Goal: Information Seeking & Learning: Understand process/instructions

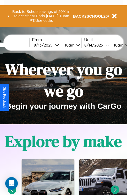
scroll to position [81, 0]
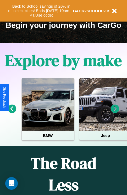
click at [115, 112] on icon at bounding box center [115, 108] width 9 height 9
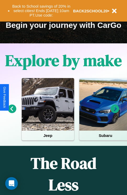
click at [115, 112] on icon at bounding box center [115, 108] width 9 height 9
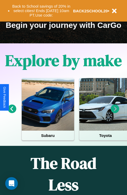
click at [12, 112] on icon at bounding box center [12, 108] width 9 height 9
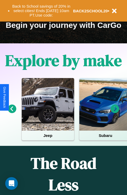
click at [115, 112] on icon at bounding box center [115, 108] width 9 height 9
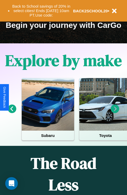
click at [115, 112] on icon at bounding box center [115, 108] width 9 height 9
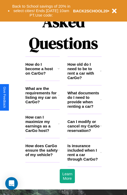
scroll to position [636, 0]
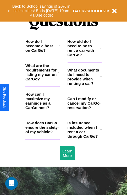
click at [101, 131] on icon at bounding box center [100, 129] width 1 height 4
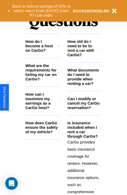
click at [59, 74] on icon at bounding box center [58, 72] width 1 height 4
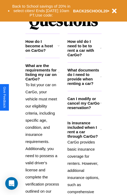
click at [84, 85] on h3 "What documents do I need to provide when renting a car?" at bounding box center [84, 77] width 33 height 18
click at [59, 74] on icon at bounding box center [58, 72] width 1 height 4
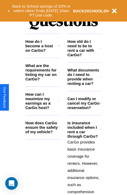
click at [42, 52] on h3 "How do I become a host on CarGo?" at bounding box center [41, 45] width 32 height 13
